Goal: Find specific page/section: Find specific page/section

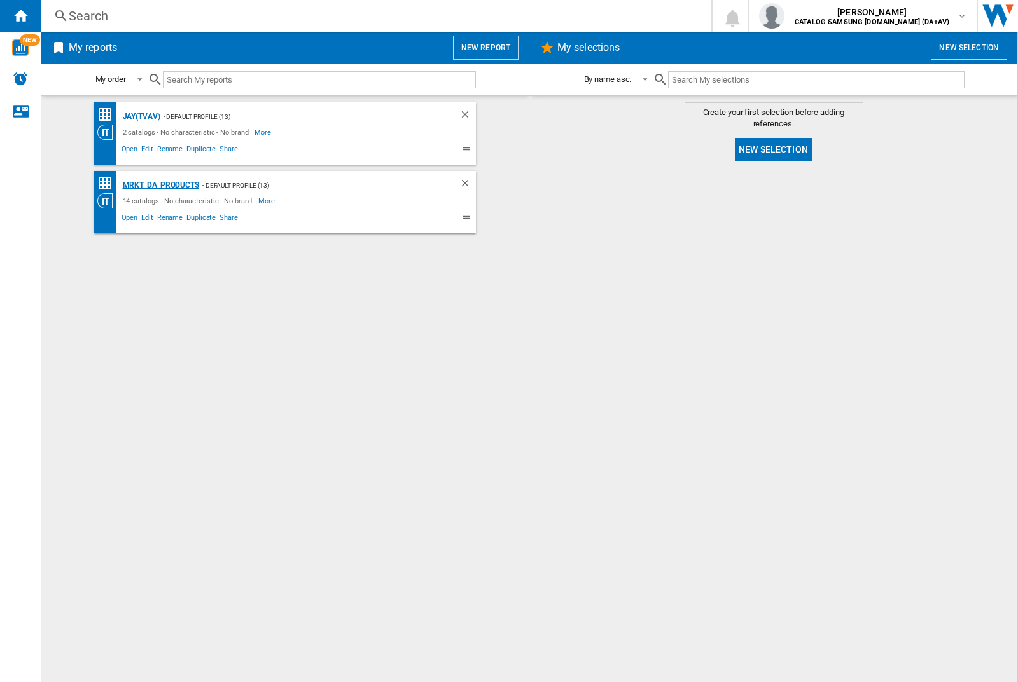
click at [160, 185] on div "MRKT_DA_PRODUCTS" at bounding box center [160, 185] width 80 height 16
